Goal: Task Accomplishment & Management: Manage account settings

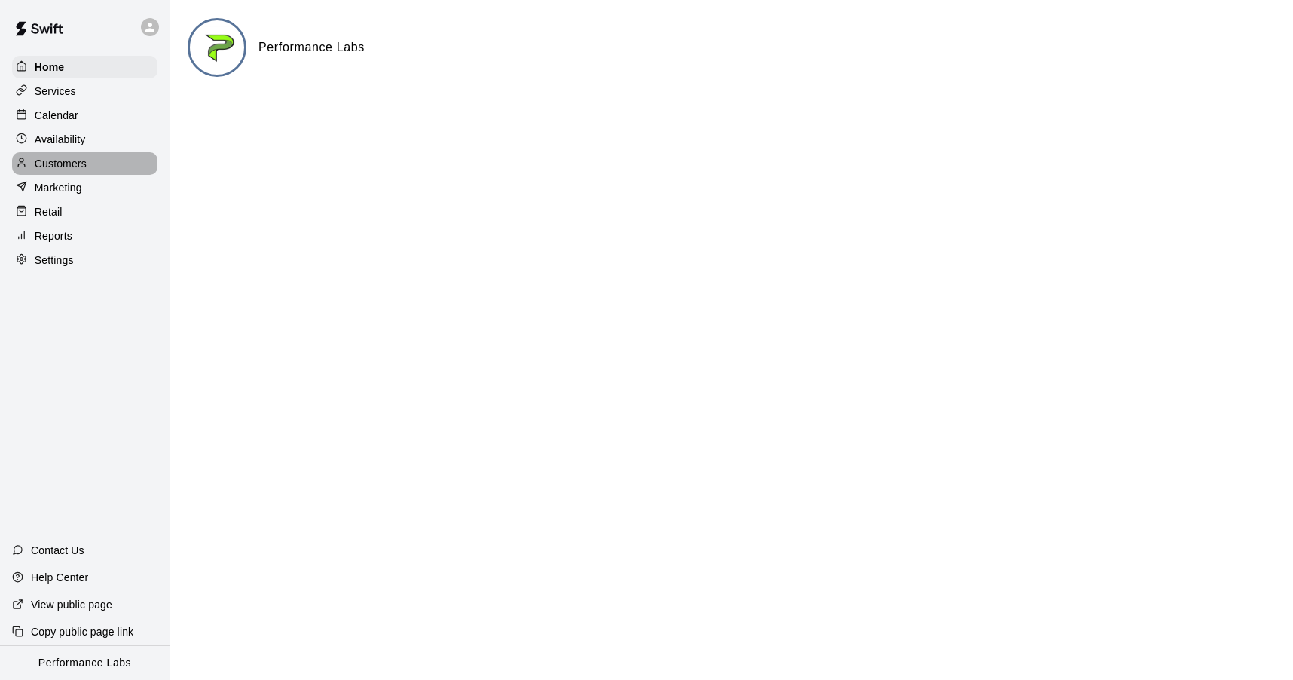
click at [59, 163] on p "Customers" at bounding box center [61, 163] width 52 height 15
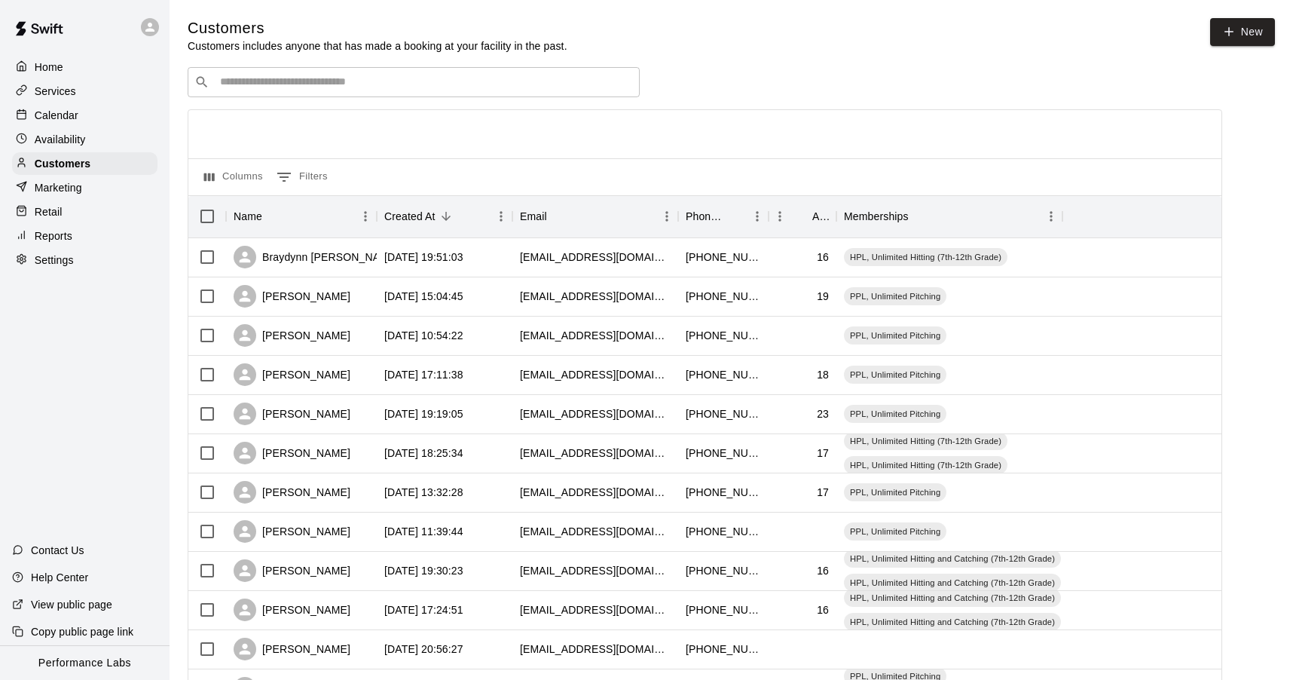
click at [327, 80] on input "Search customers by name or email" at bounding box center [424, 82] width 417 height 15
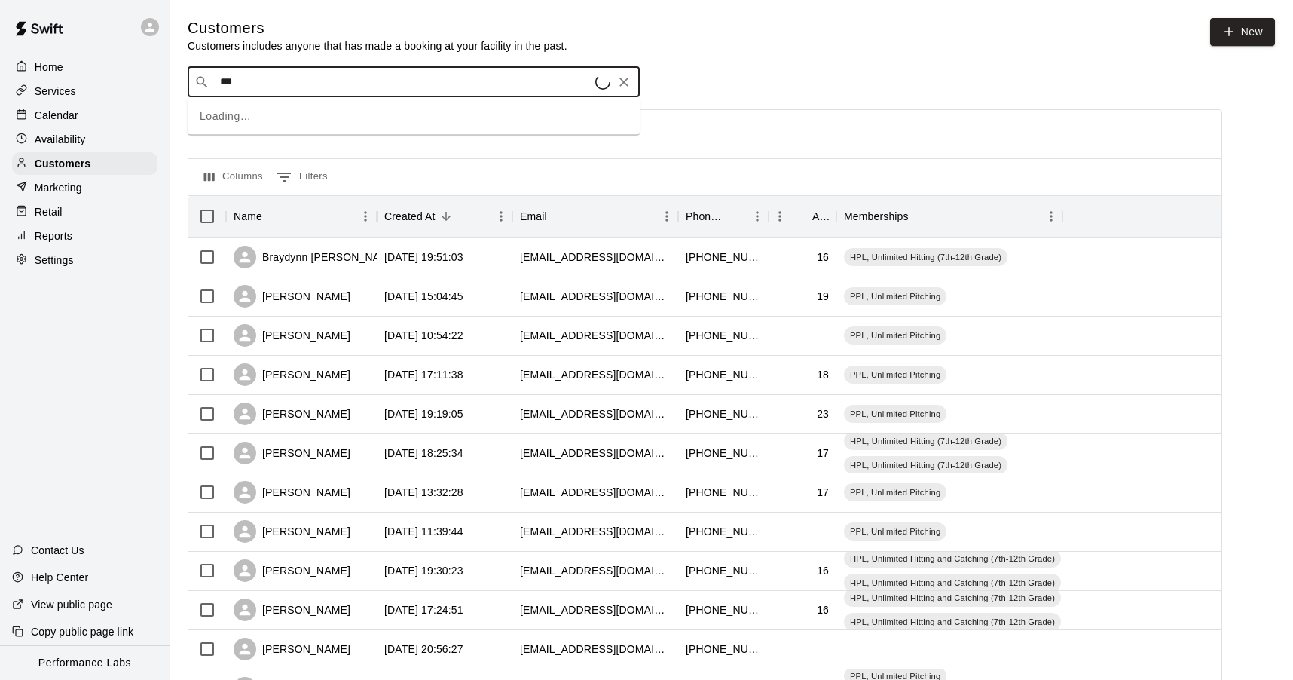
type input "****"
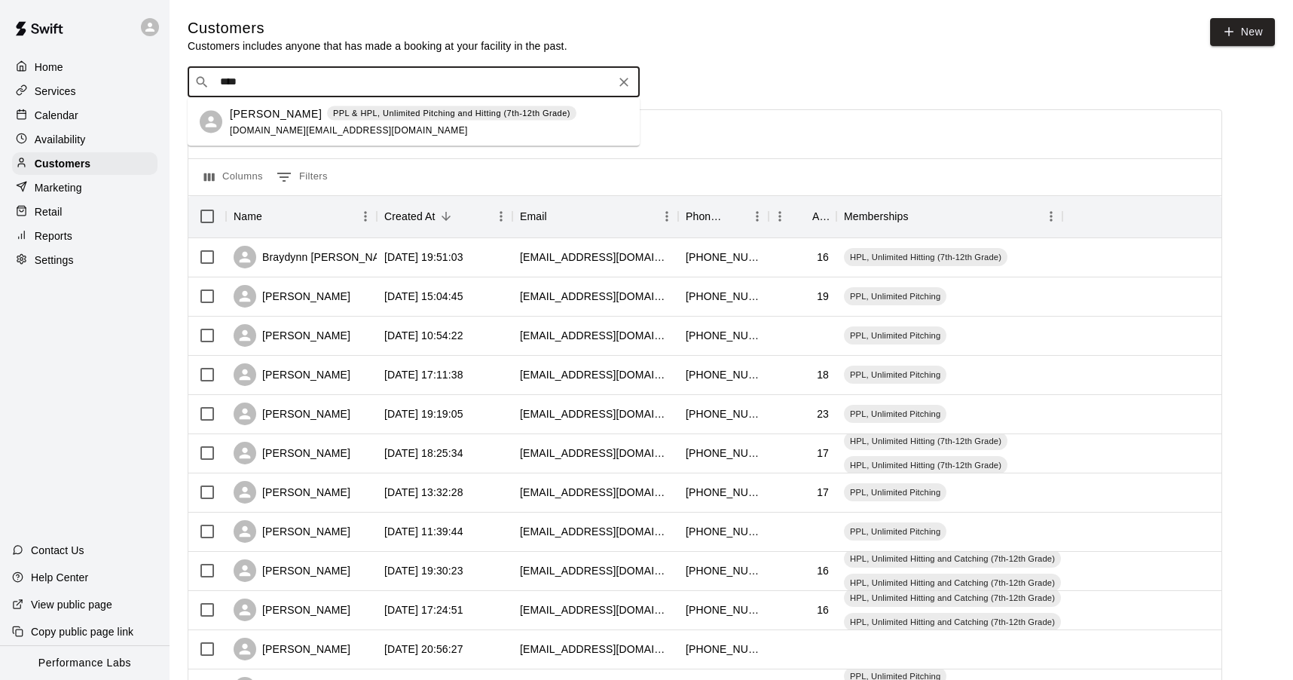
click at [287, 124] on div "[PERSON_NAME] PPL & HPL, Unlimited Pitching and Hitting (7th-12th Grade) [DOMAI…" at bounding box center [403, 121] width 347 height 32
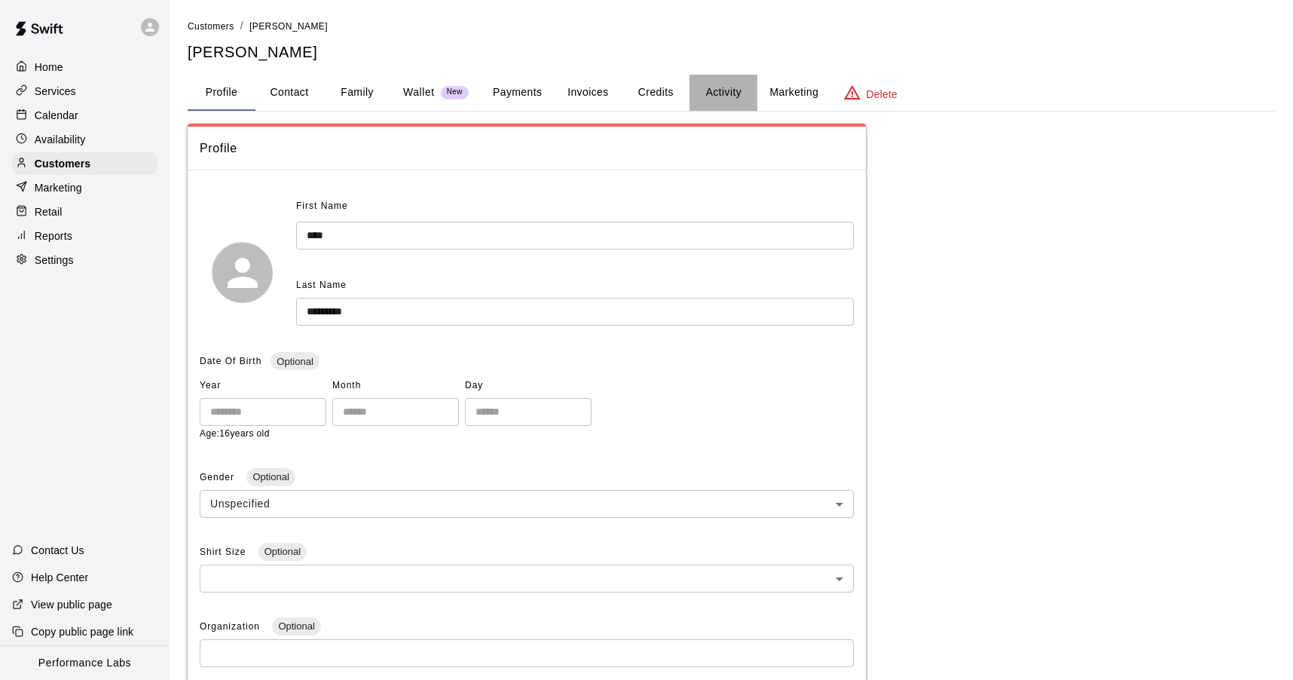
click at [737, 90] on button "Activity" at bounding box center [723, 93] width 68 height 36
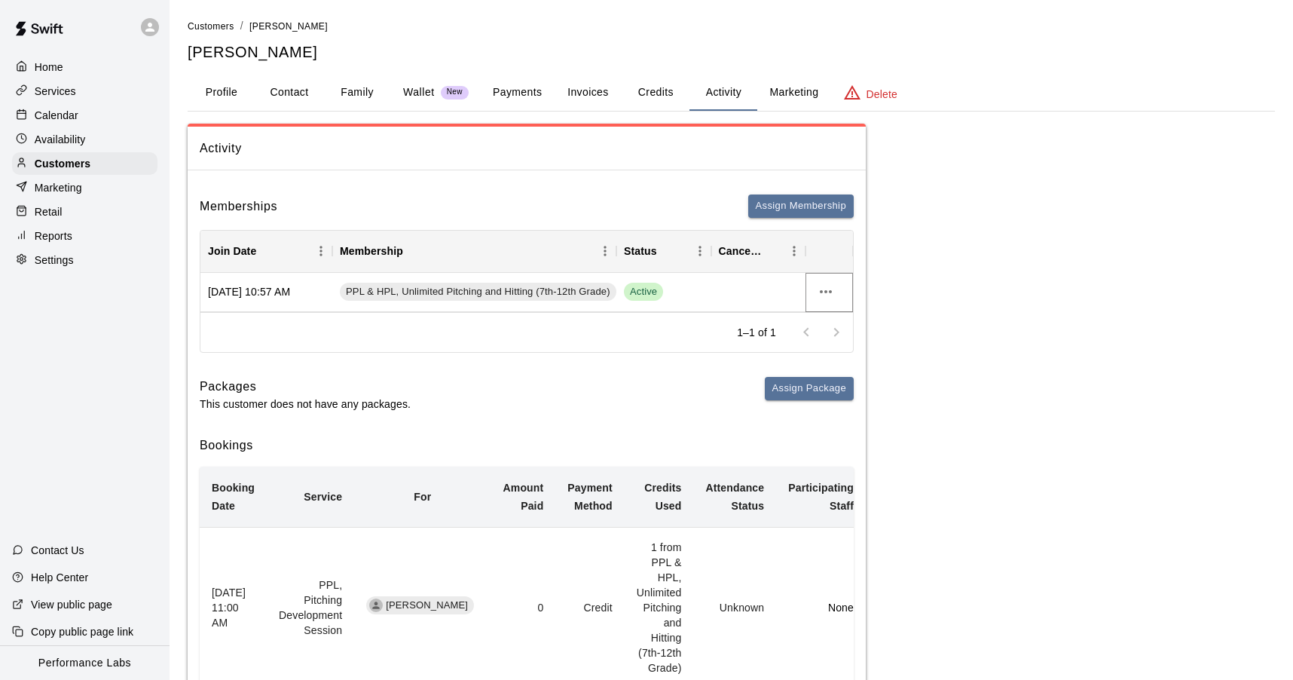
click at [824, 291] on icon "more actions" at bounding box center [826, 292] width 18 height 18
click at [841, 341] on li "Cancel" at bounding box center [855, 347] width 85 height 25
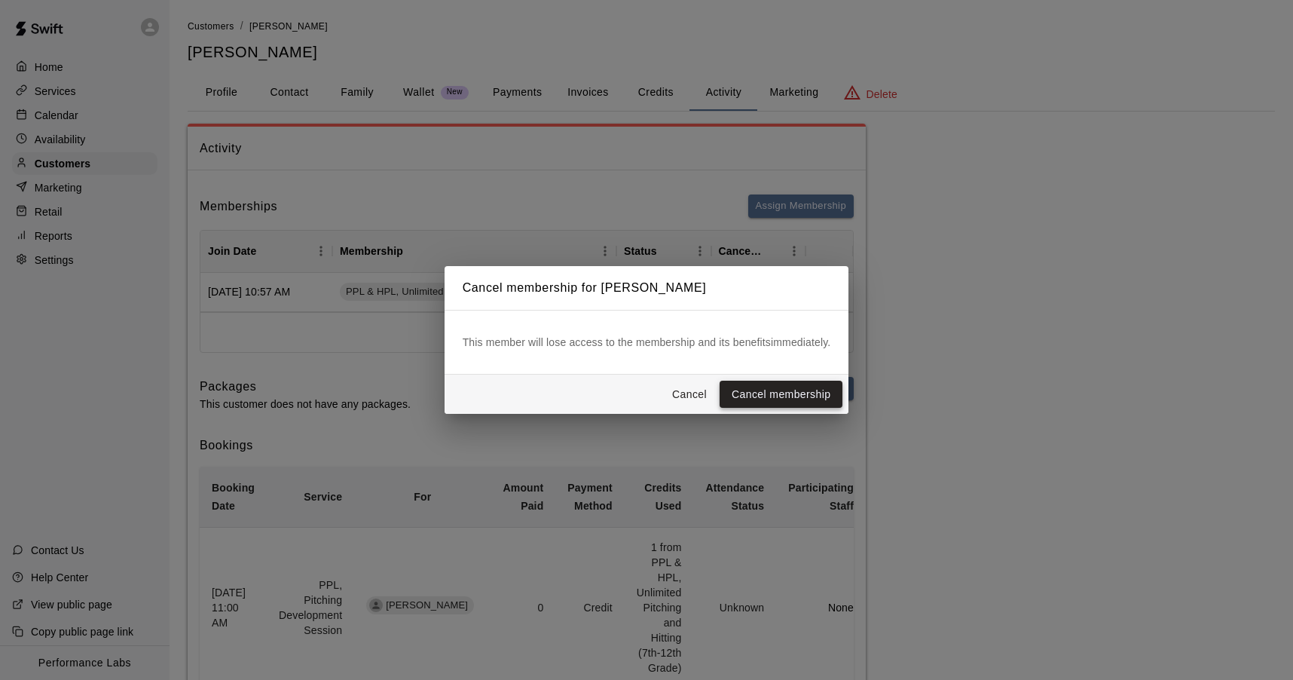
click at [768, 396] on button "Cancel membership" at bounding box center [781, 395] width 123 height 28
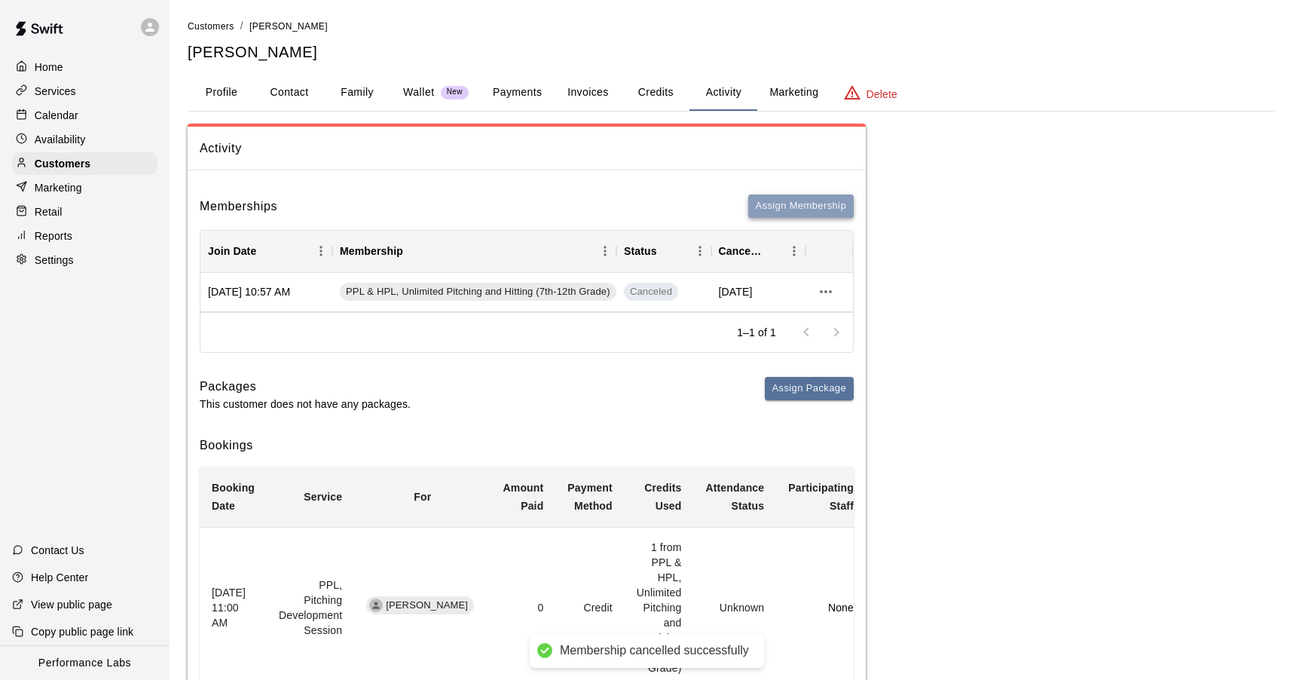
click at [836, 201] on button "Assign Membership" at bounding box center [800, 205] width 105 height 23
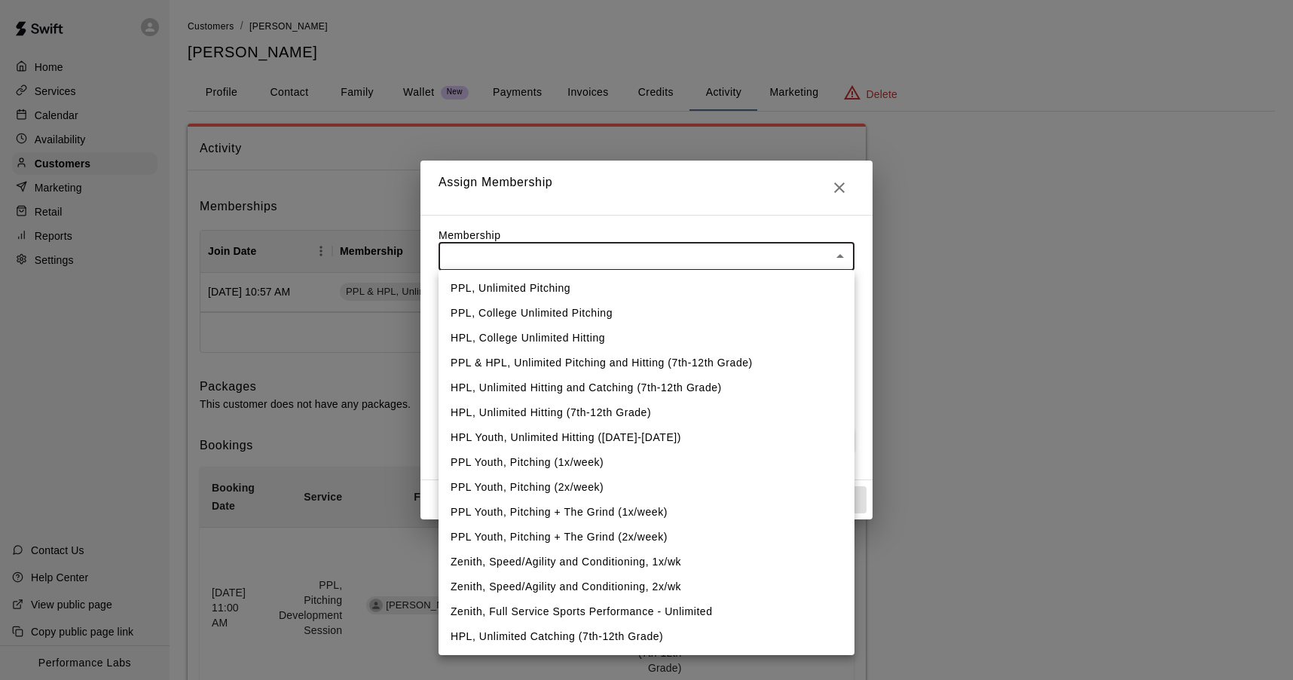
click at [623, 283] on li "PPL, Unlimited Pitching" at bounding box center [647, 288] width 416 height 25
type input "**********"
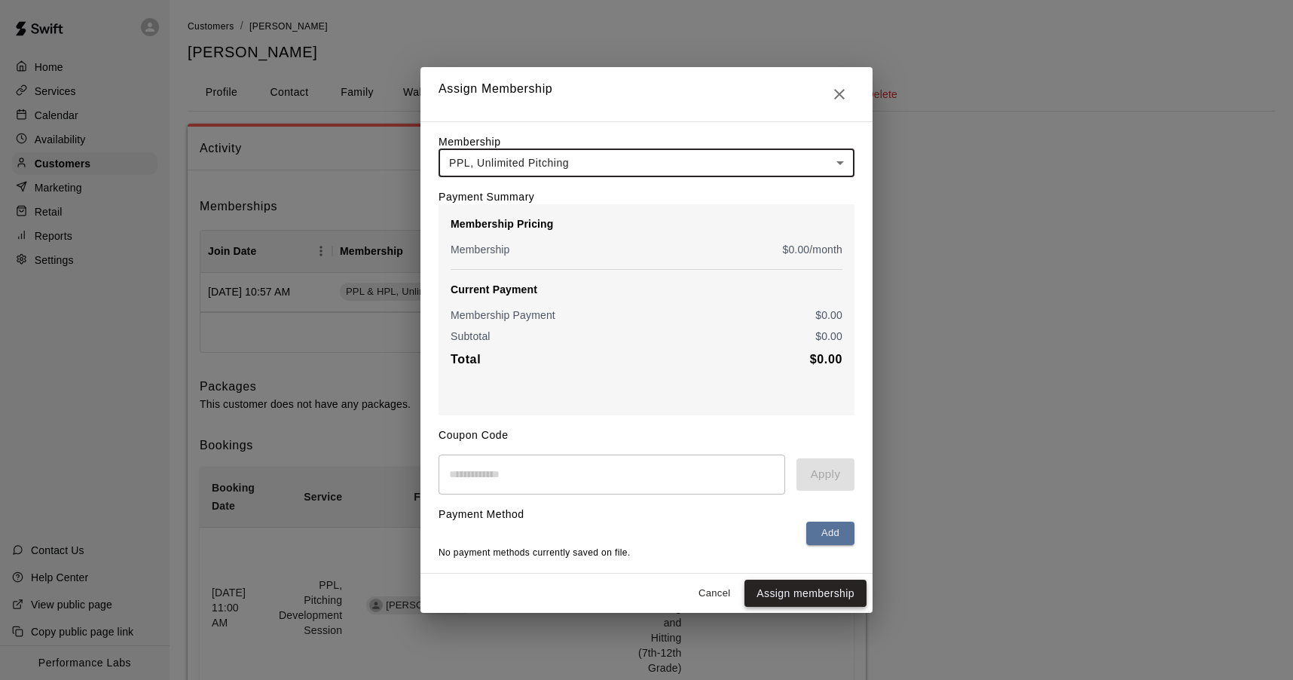
click at [819, 597] on button "Assign membership" at bounding box center [805, 593] width 122 height 28
